Goal: Check status

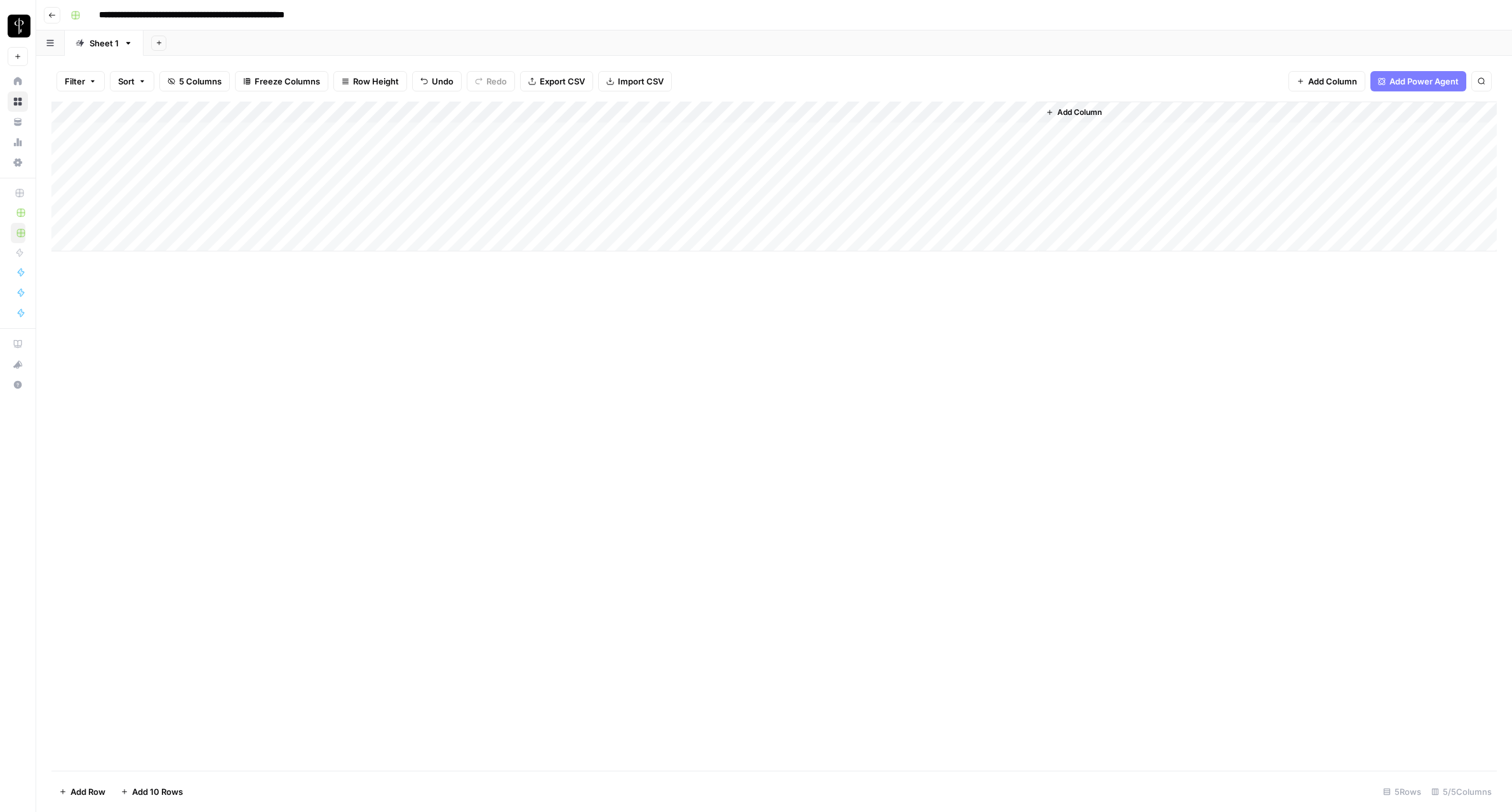
click at [626, 176] on div "Add Column" at bounding box center [774, 176] width 1445 height 150
click at [630, 177] on div "Add Column" at bounding box center [774, 176] width 1445 height 150
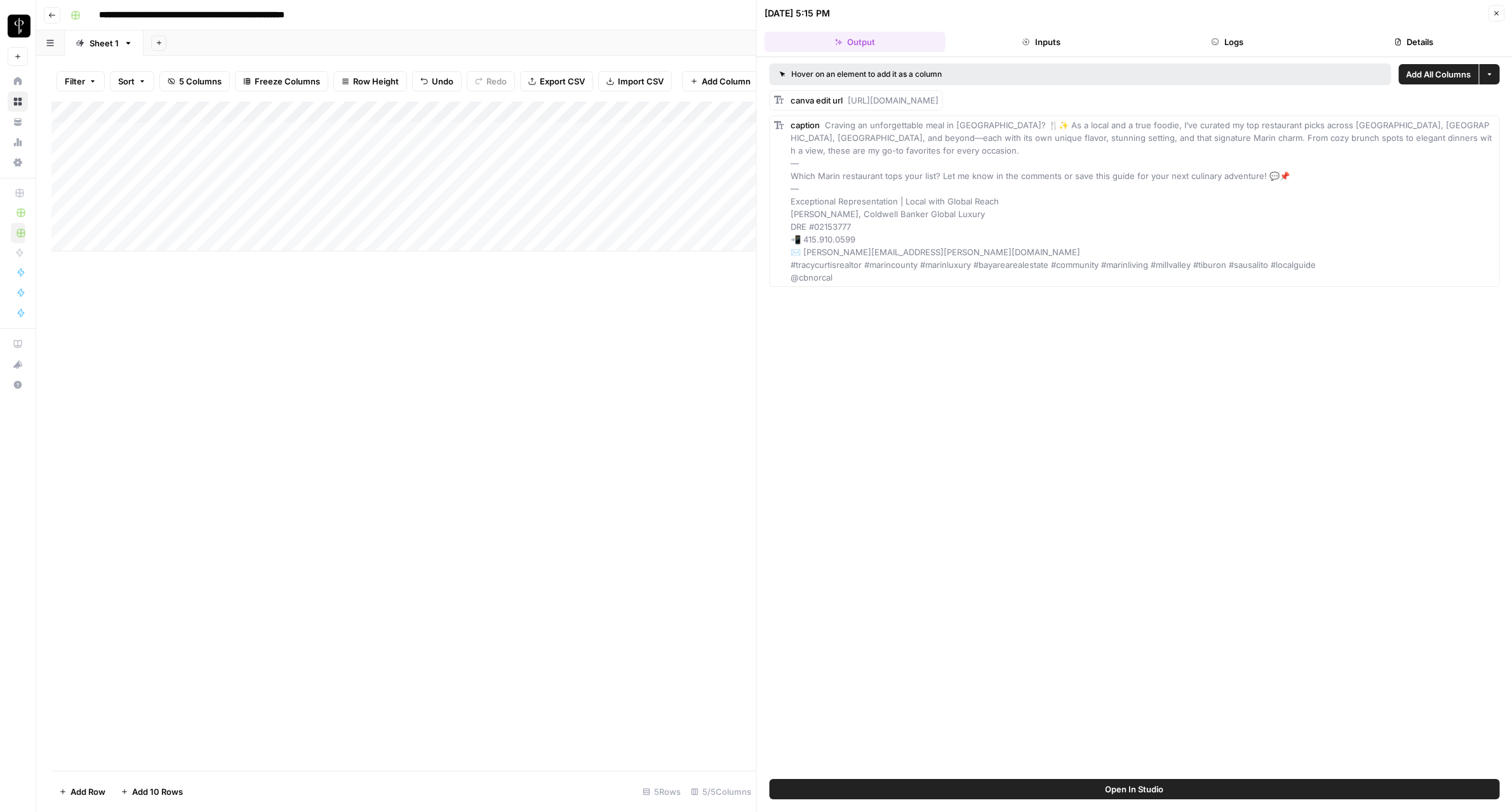
click at [1250, 46] on button "Logs" at bounding box center [1227, 41] width 181 height 20
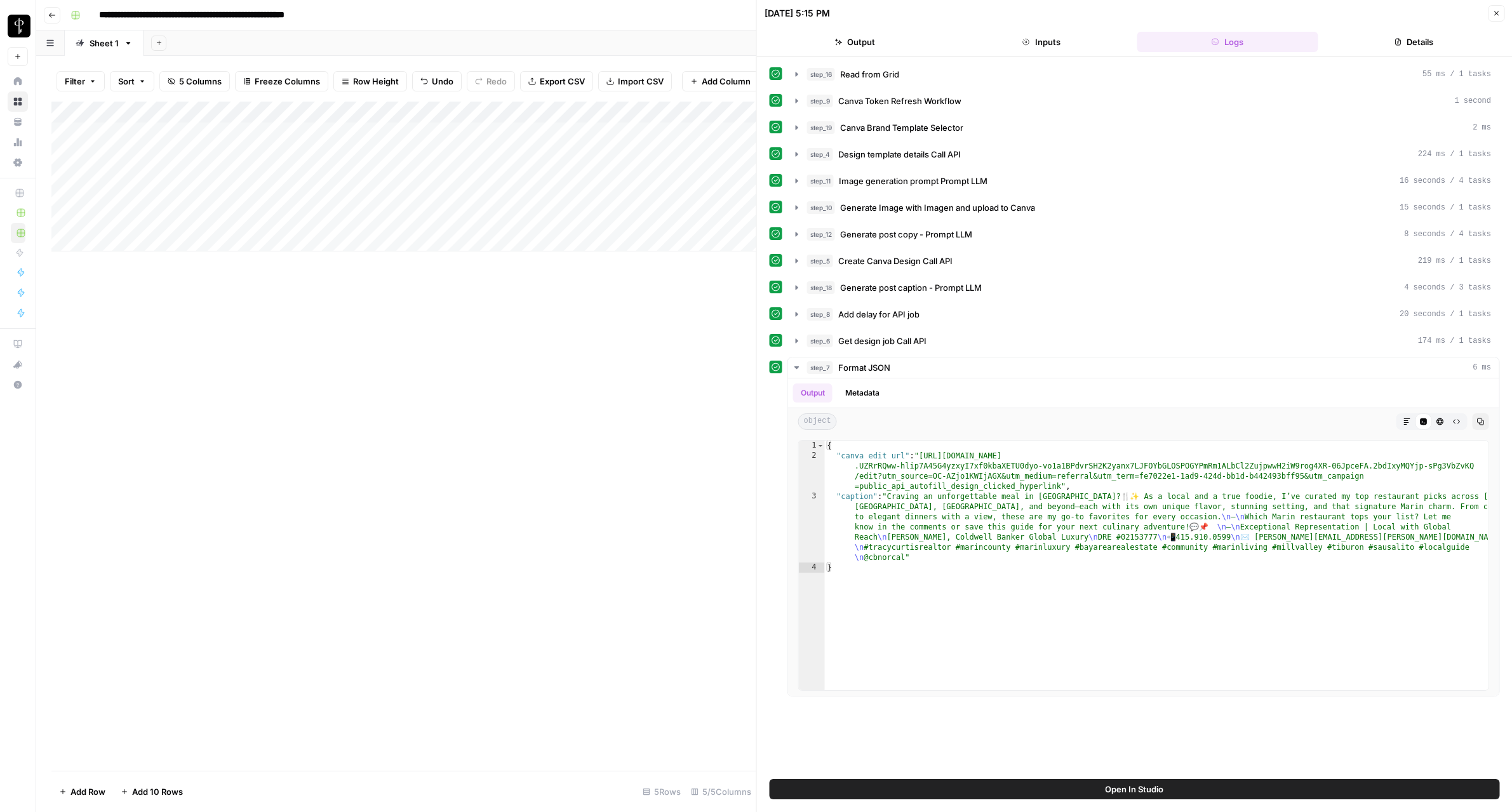
click at [1380, 40] on button "Details" at bounding box center [1414, 41] width 181 height 20
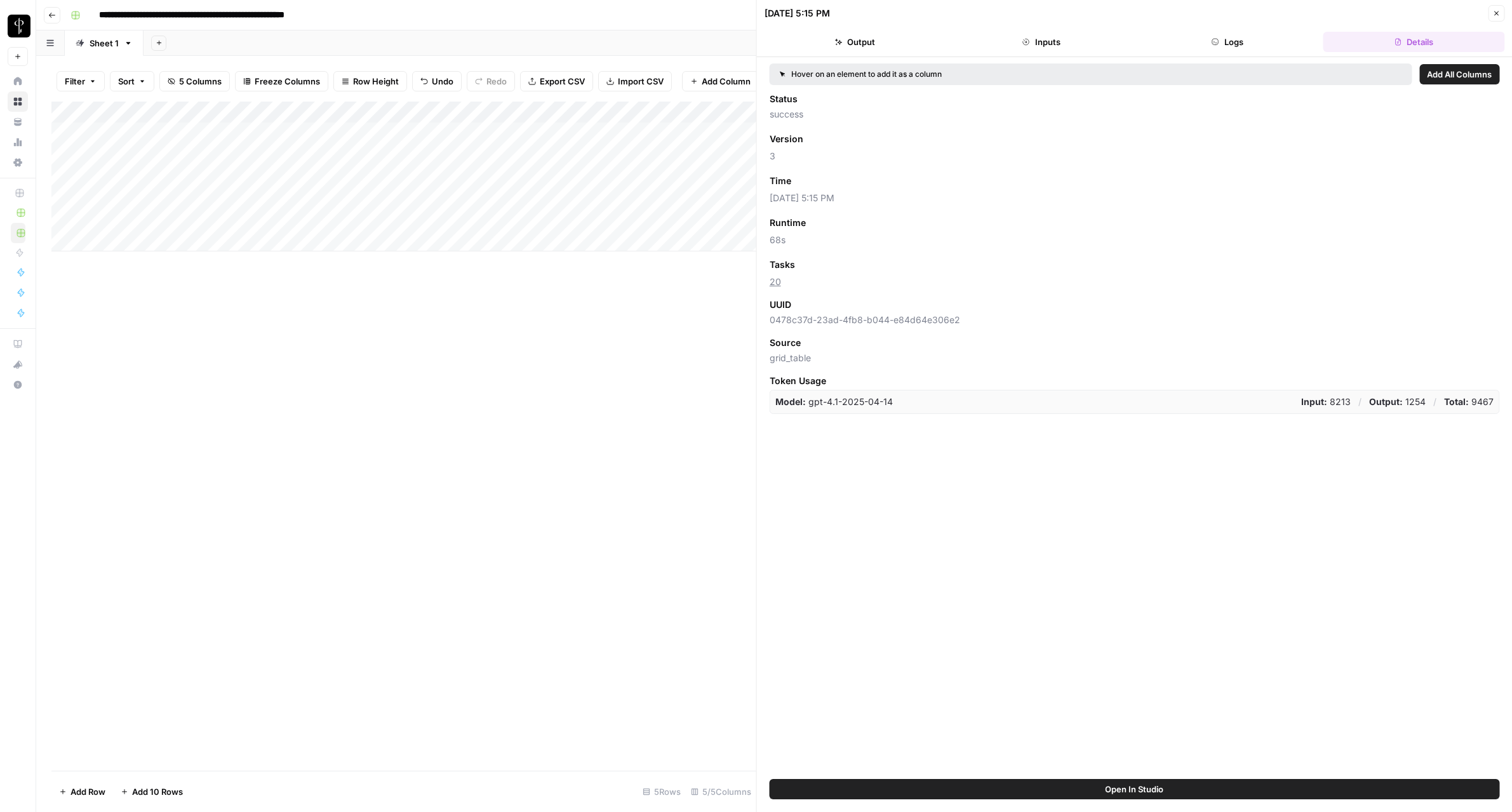
click at [1492, 14] on icon "button" at bounding box center [1496, 14] width 8 height 8
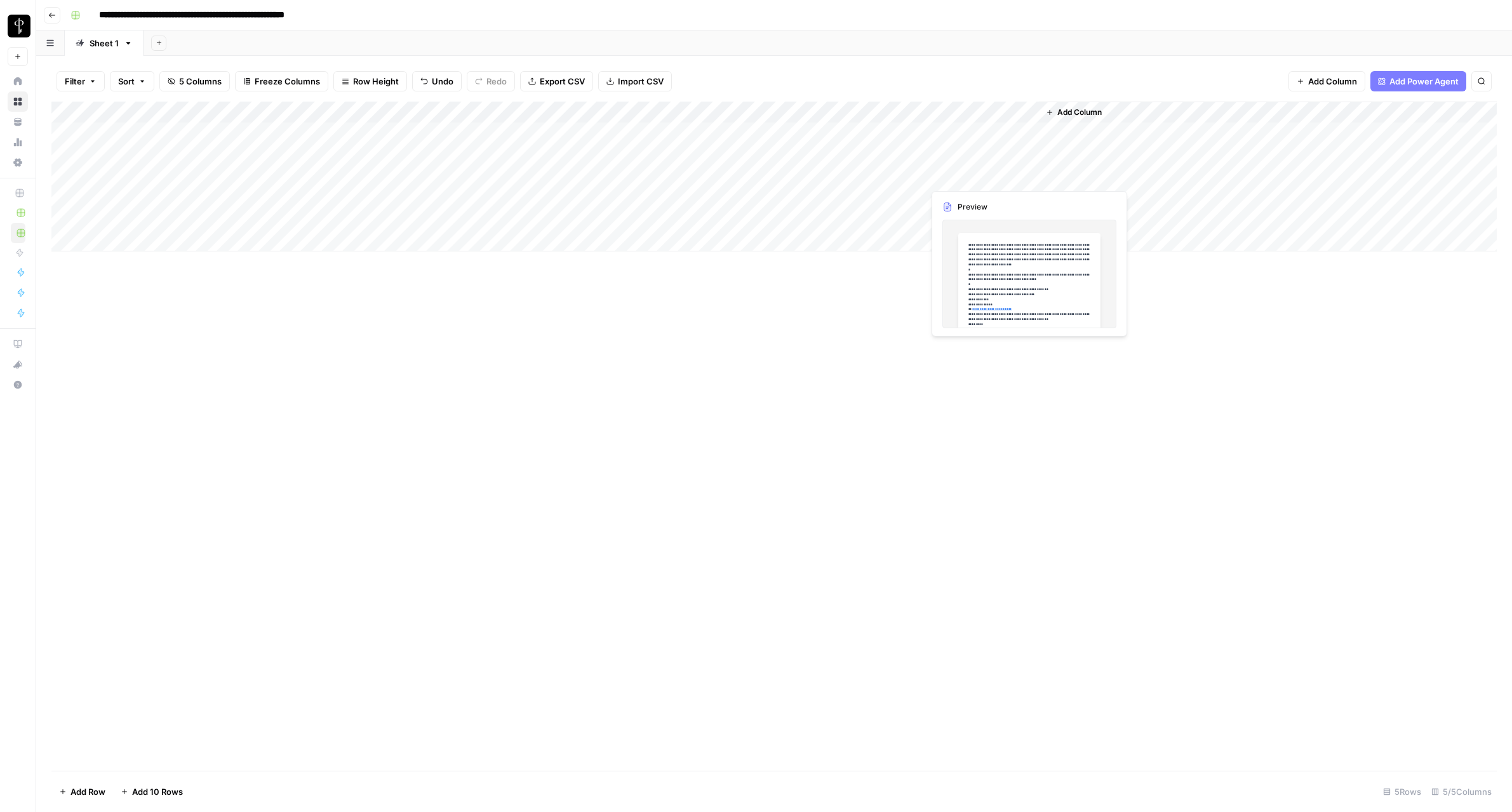
click at [983, 176] on div "Add Column" at bounding box center [774, 176] width 1445 height 150
click at [1025, 175] on div "Add Column" at bounding box center [774, 176] width 1445 height 150
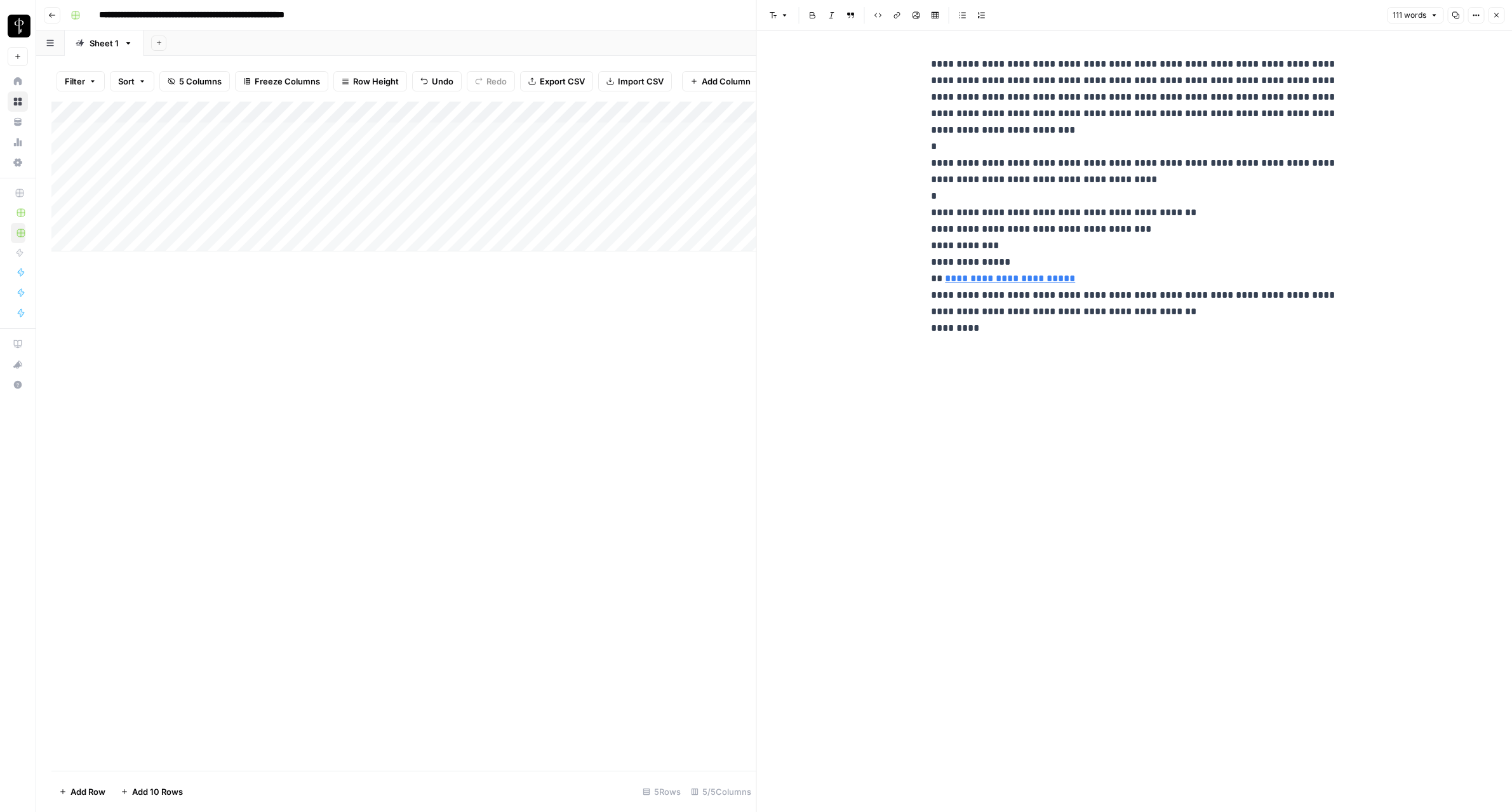
click at [1494, 12] on icon "button" at bounding box center [1496, 15] width 8 height 8
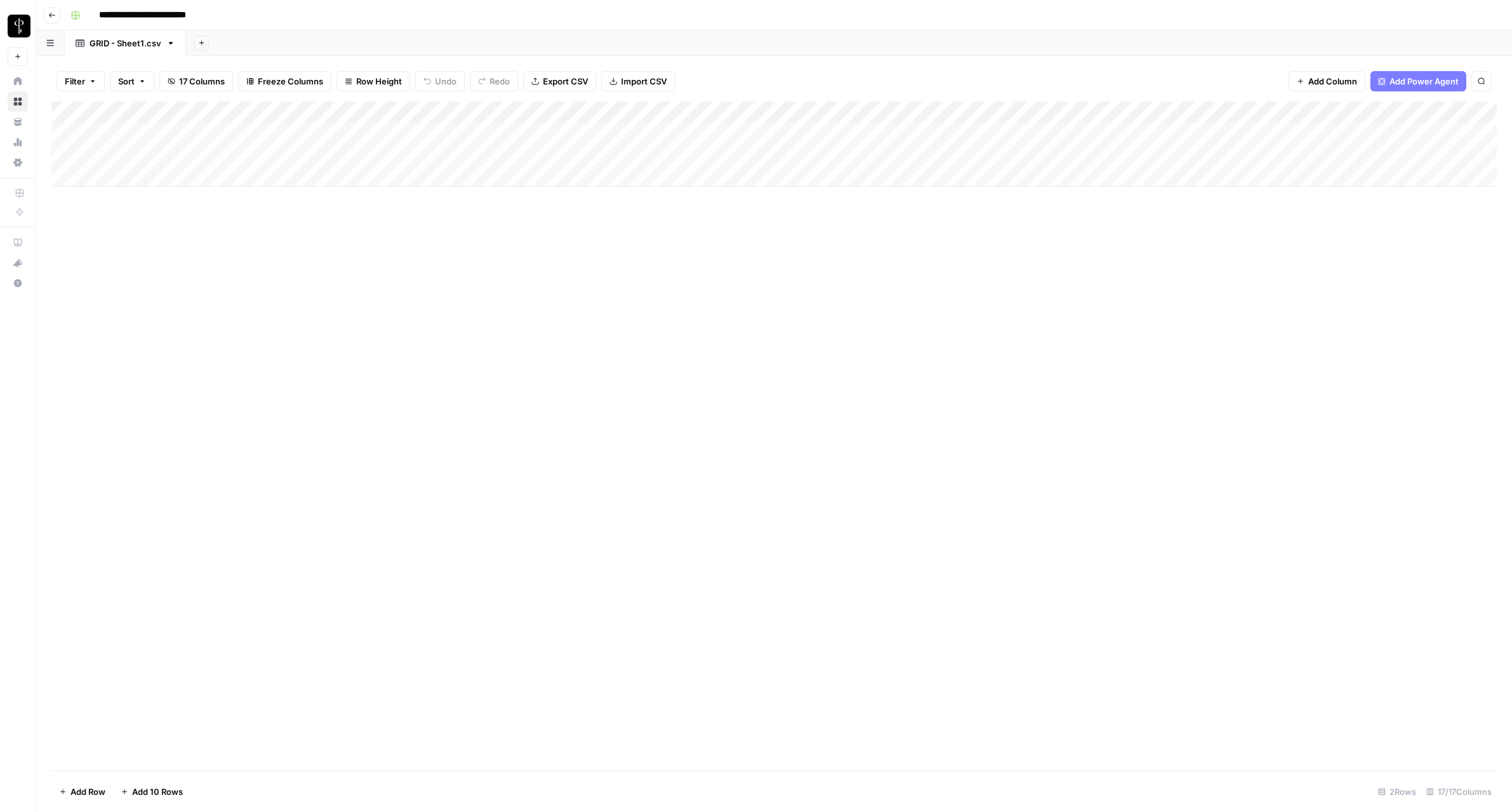
click at [44, 16] on button "Go back" at bounding box center [52, 15] width 16 height 16
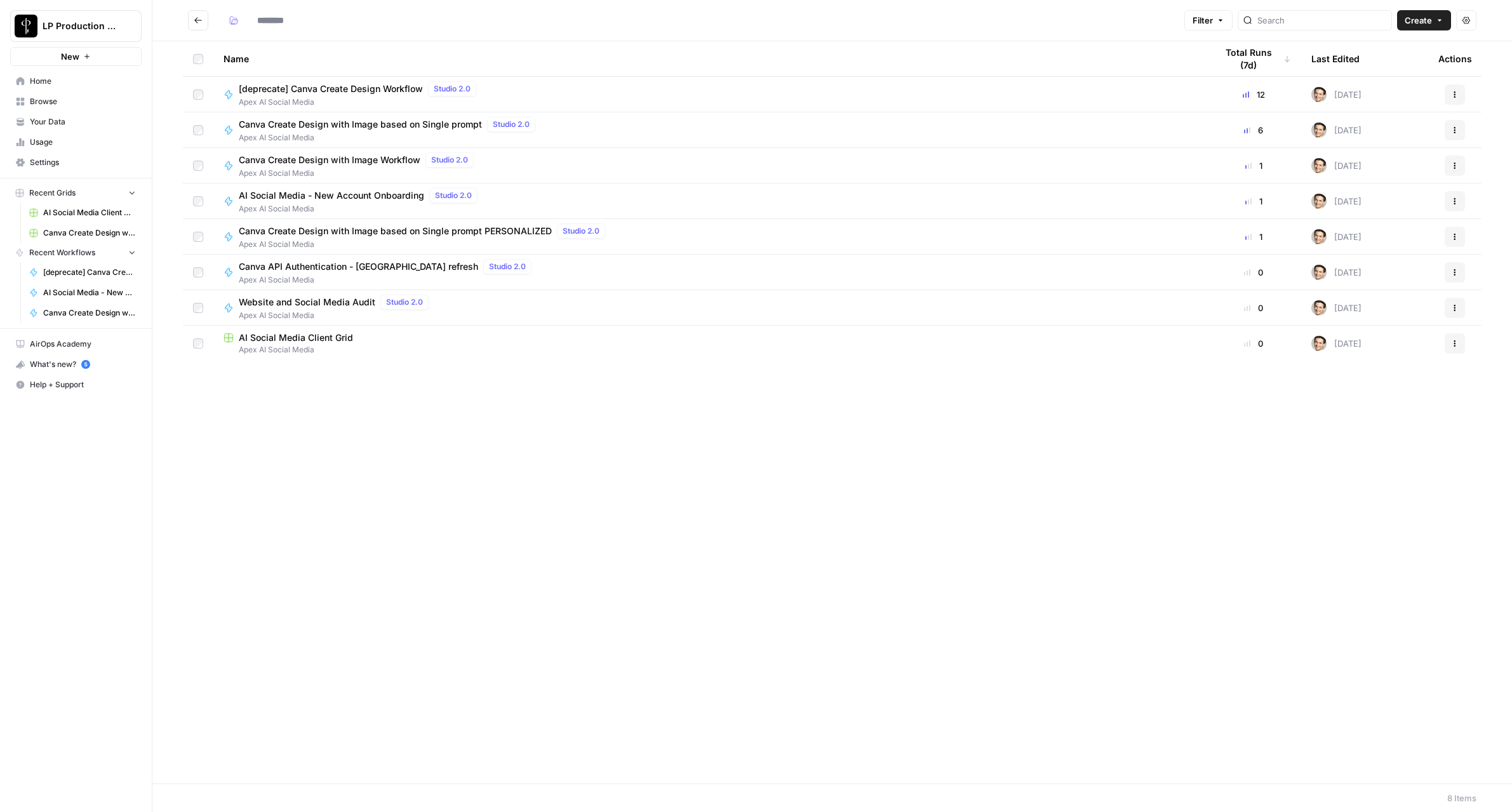
type input "**********"
click at [347, 236] on span "AI Social Media - New Account Onboarding" at bounding box center [331, 231] width 185 height 12
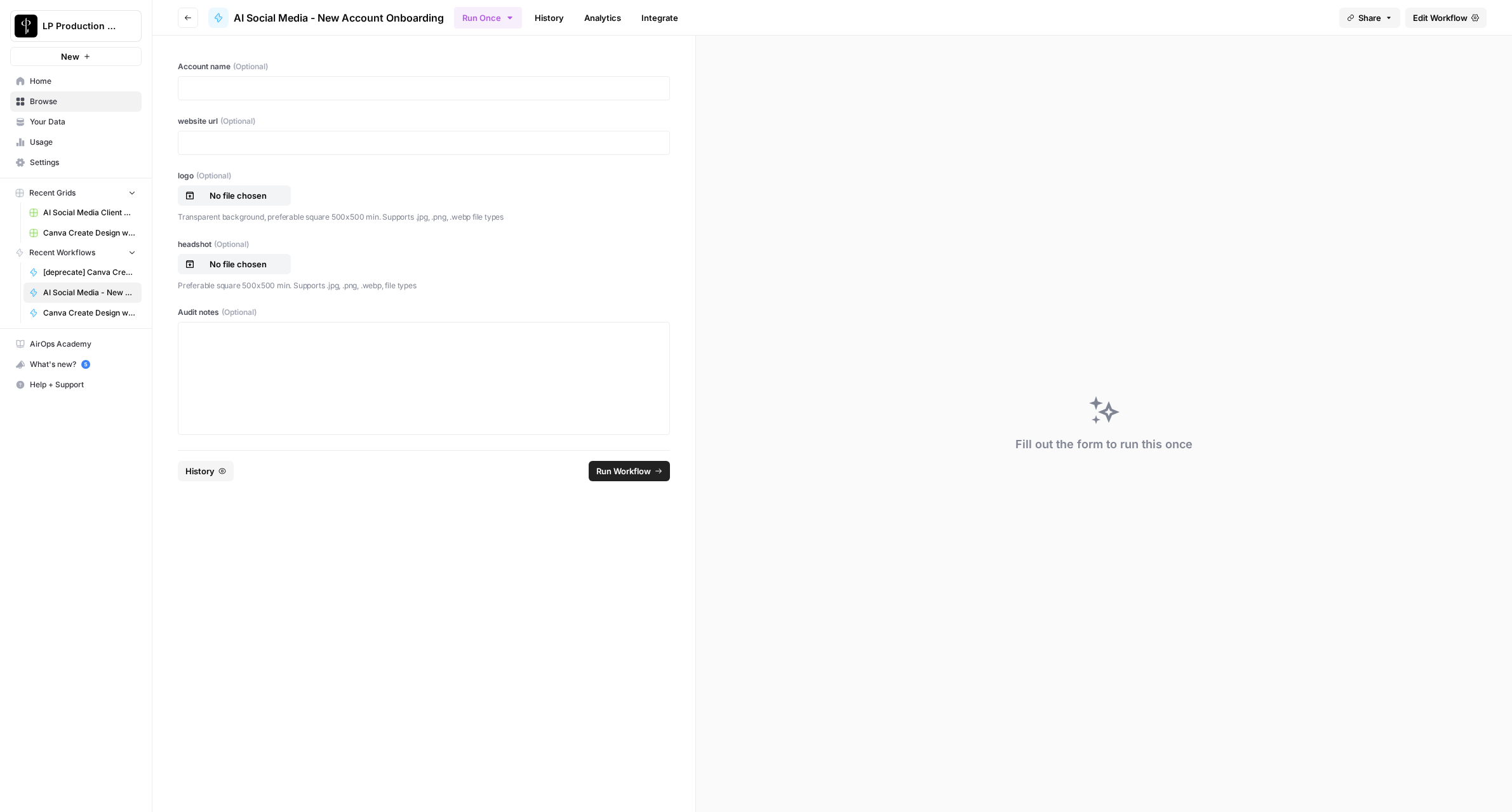
click at [559, 19] on link "History" at bounding box center [550, 18] width 45 height 20
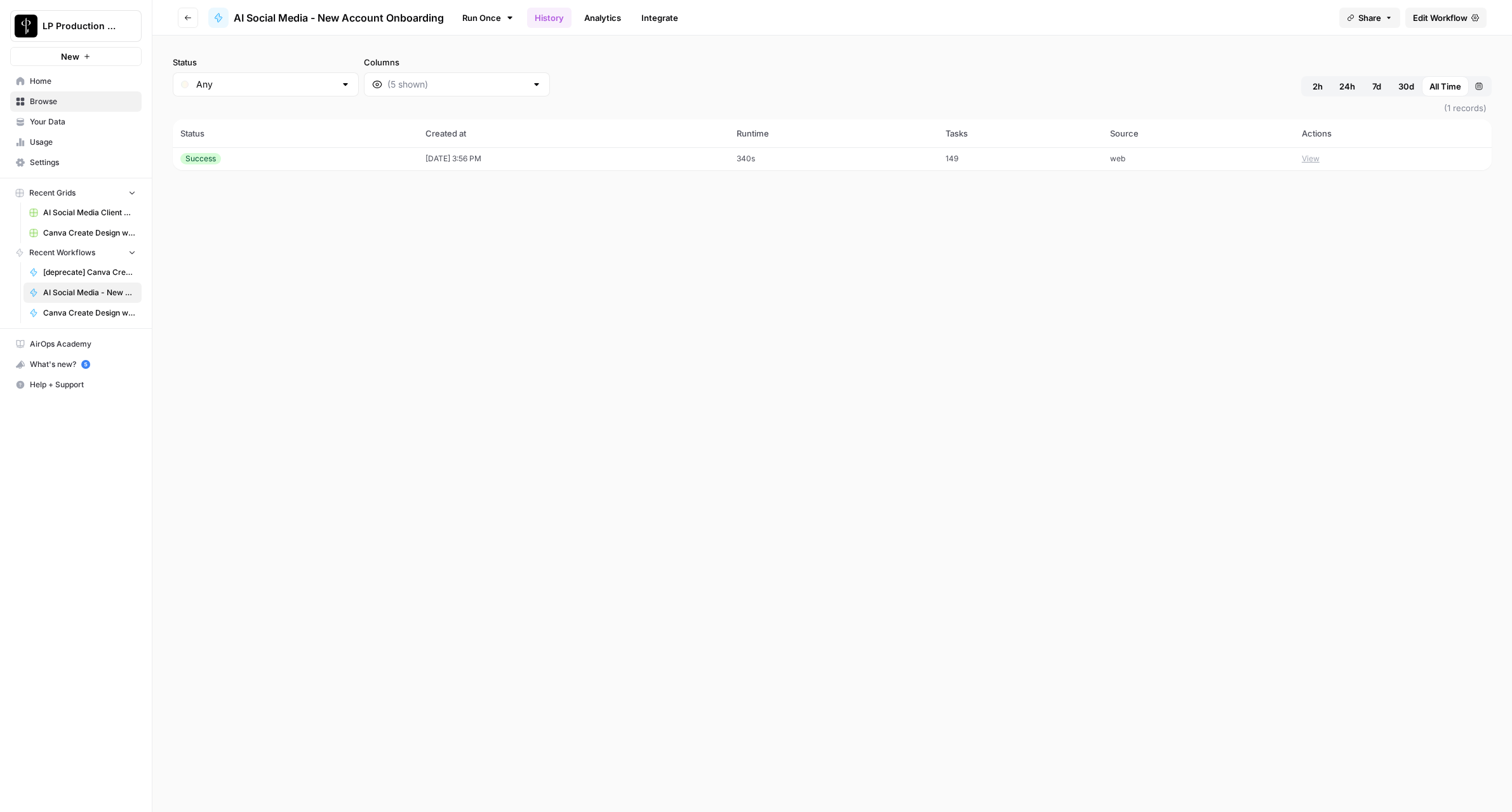
click at [1319, 162] on button "View" at bounding box center [1310, 158] width 18 height 11
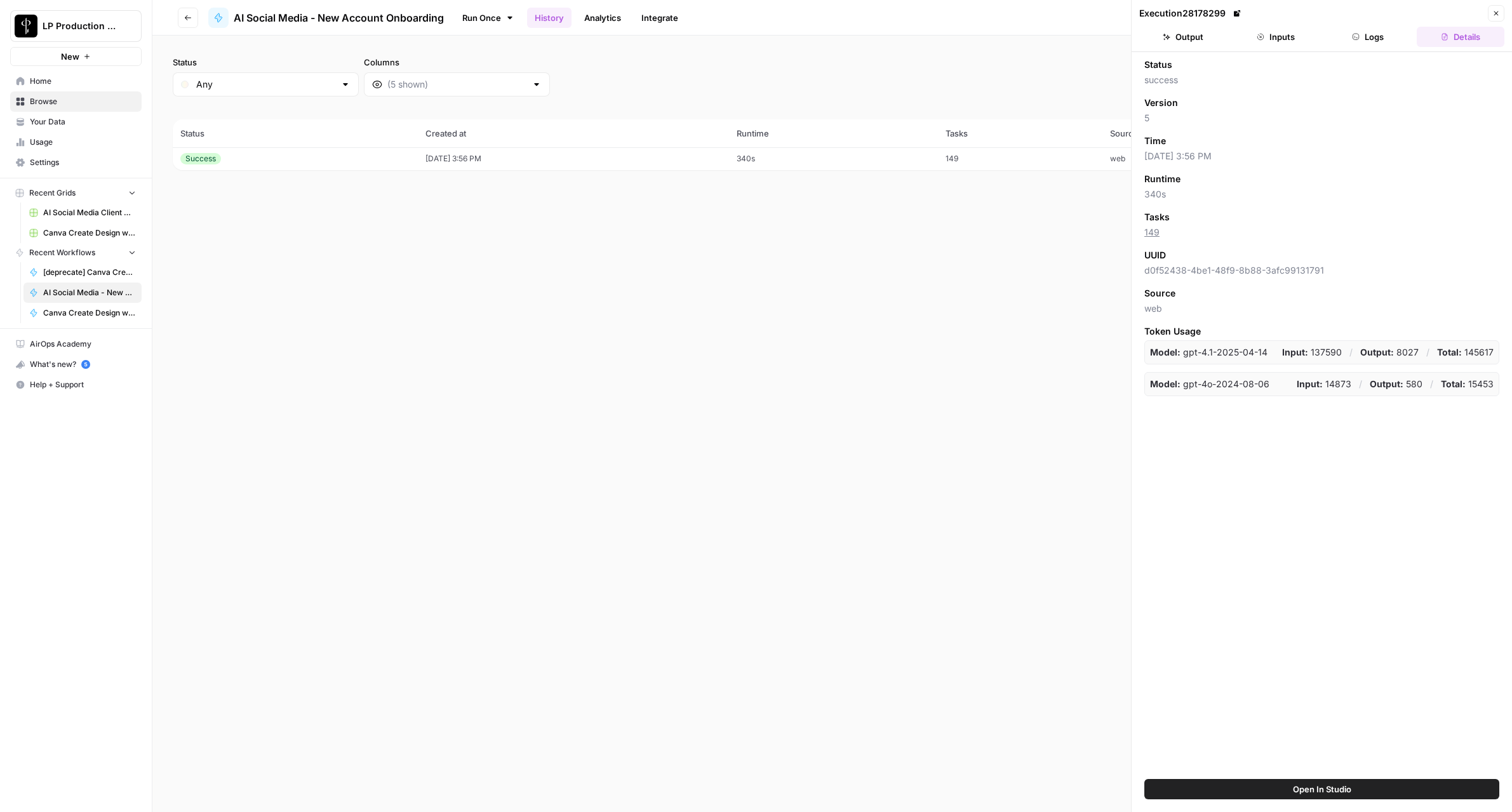
click at [1357, 35] on icon "button" at bounding box center [1356, 37] width 8 height 8
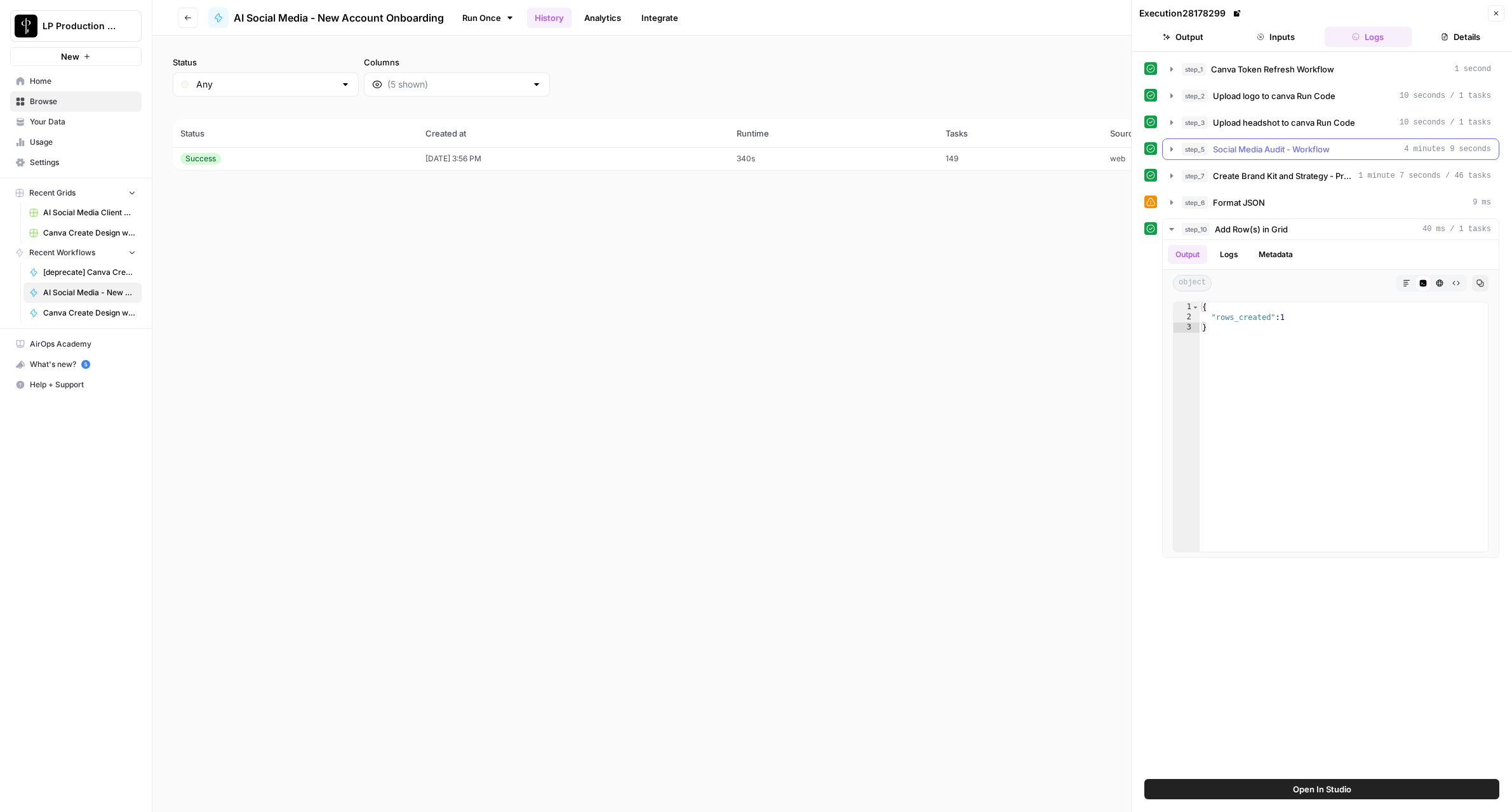
click at [1403, 151] on div "step_5 Social Media Audit - Workflow 4 minutes 9 seconds" at bounding box center [1336, 149] width 309 height 12
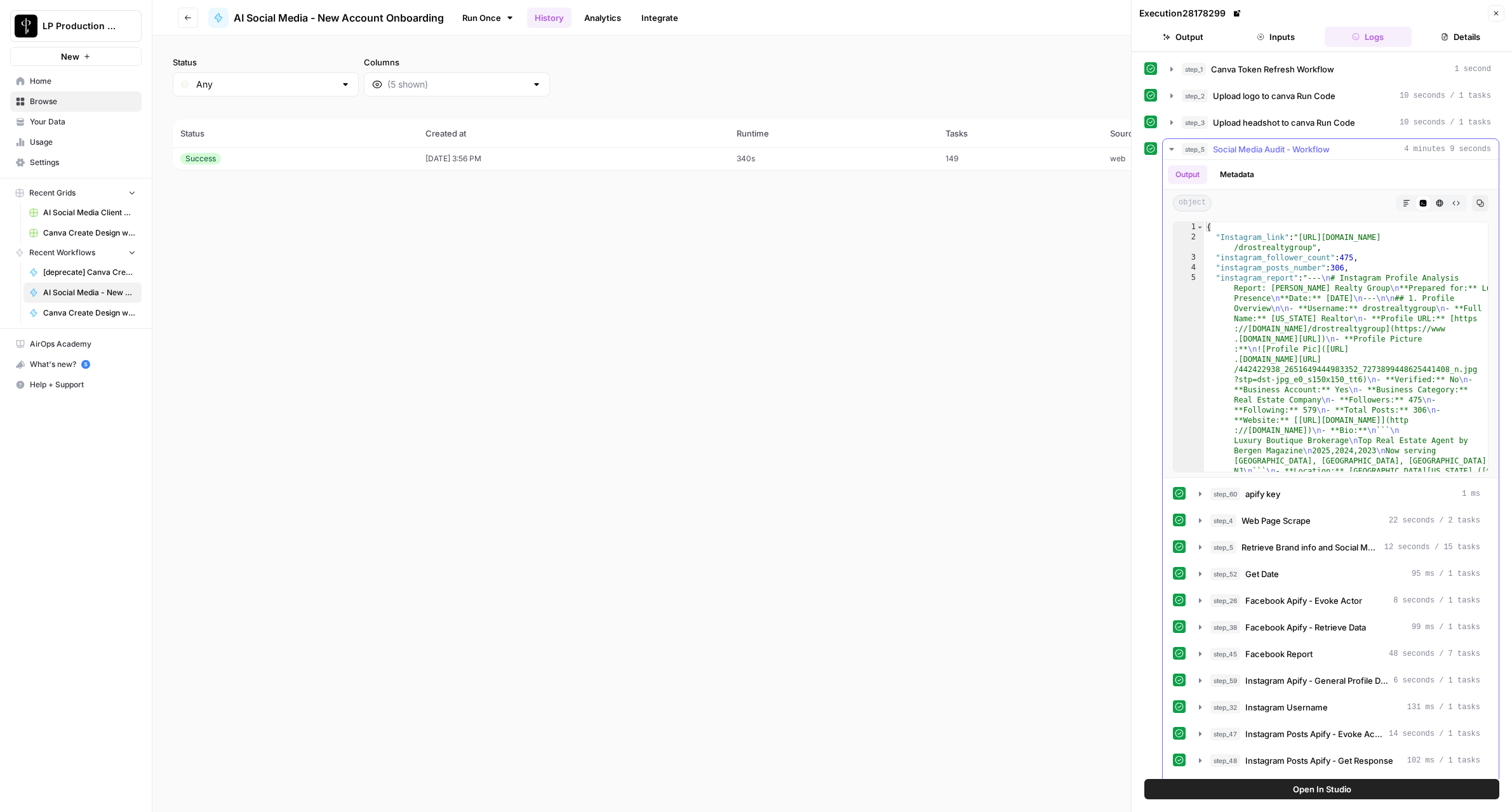
click at [1168, 149] on icon "button" at bounding box center [1172, 149] width 10 height 10
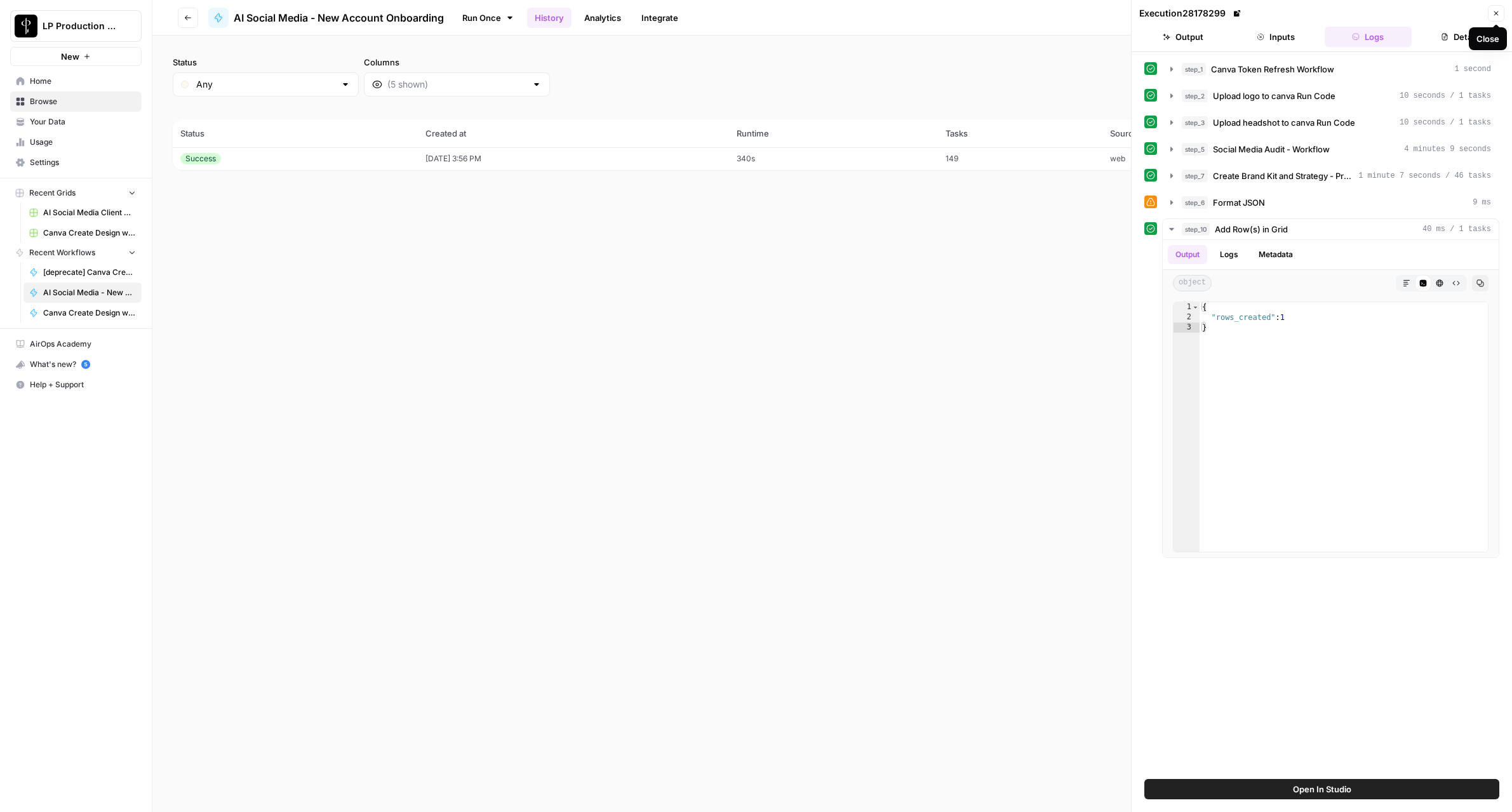
click at [1500, 15] on button "Close" at bounding box center [1496, 13] width 16 height 16
